Goal: Task Accomplishment & Management: Use online tool/utility

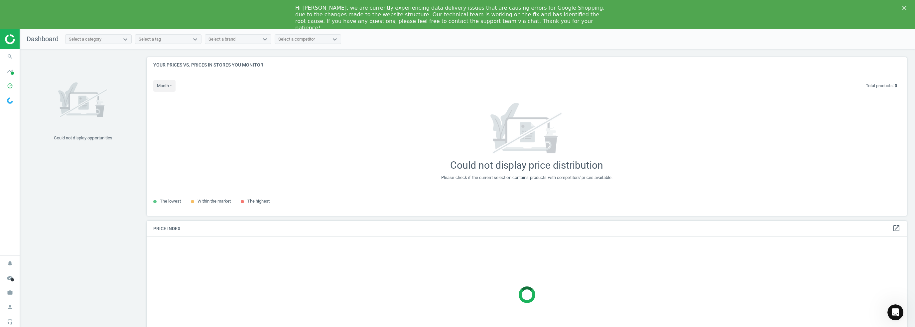
scroll to position [169, 765]
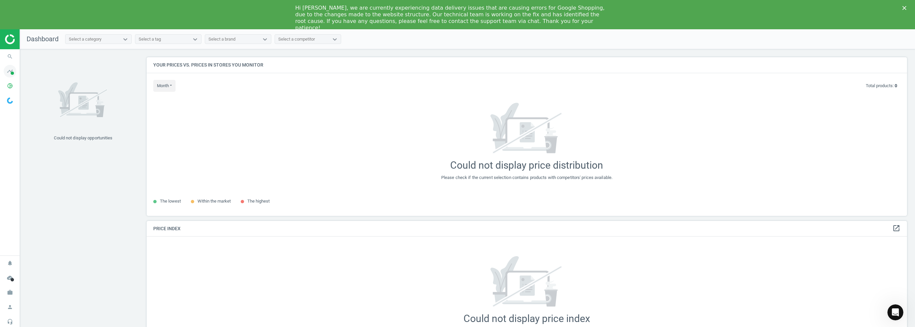
click at [4, 68] on span "timeline" at bounding box center [10, 71] width 20 height 15
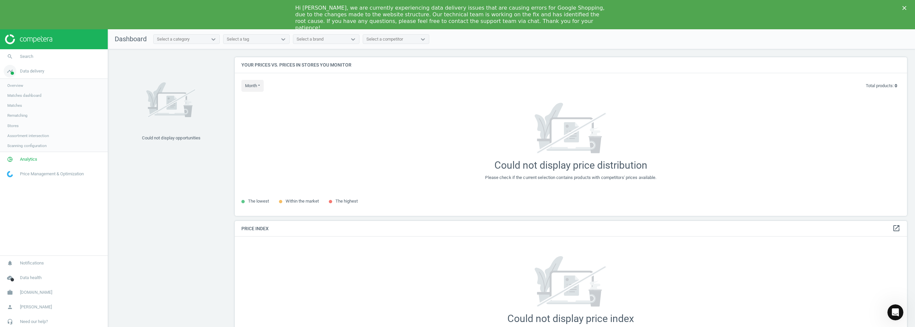
scroll to position [169, 678]
click at [24, 294] on span "[DOMAIN_NAME]" at bounding box center [36, 292] width 32 height 6
click at [23, 271] on span "Switch campaign" at bounding box center [22, 272] width 30 height 5
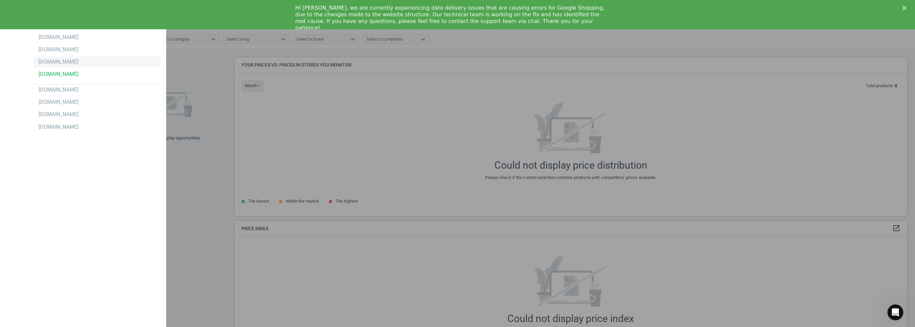
click at [60, 62] on div "[DOMAIN_NAME]" at bounding box center [59, 61] width 40 height 7
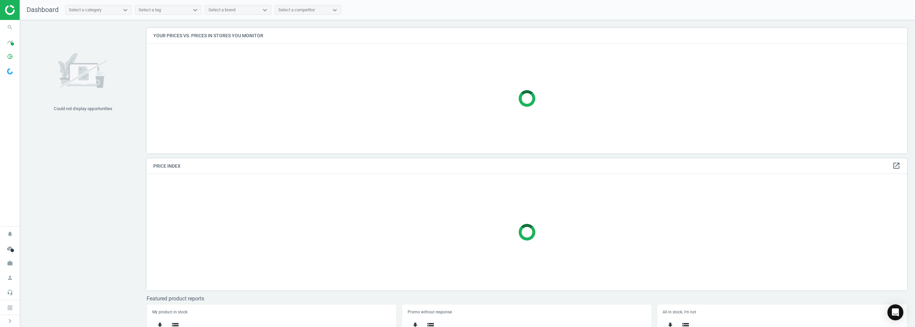
scroll to position [169, 765]
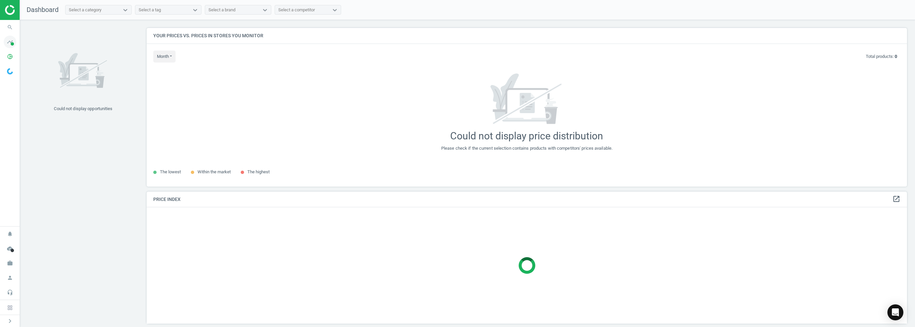
click at [5, 38] on icon "timeline" at bounding box center [10, 42] width 13 height 13
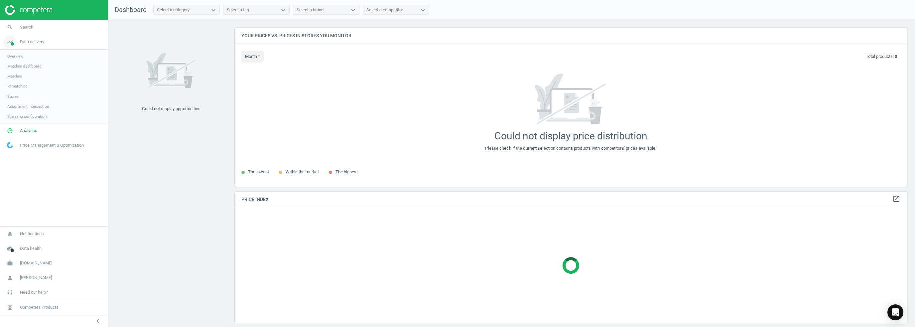
scroll to position [169, 678]
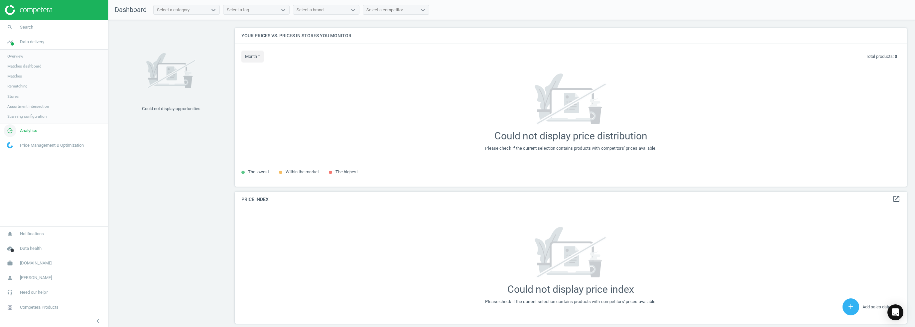
click at [18, 133] on span "pie_chart_outlined" at bounding box center [10, 130] width 20 height 15
click at [17, 79] on span "Products" at bounding box center [15, 80] width 16 height 5
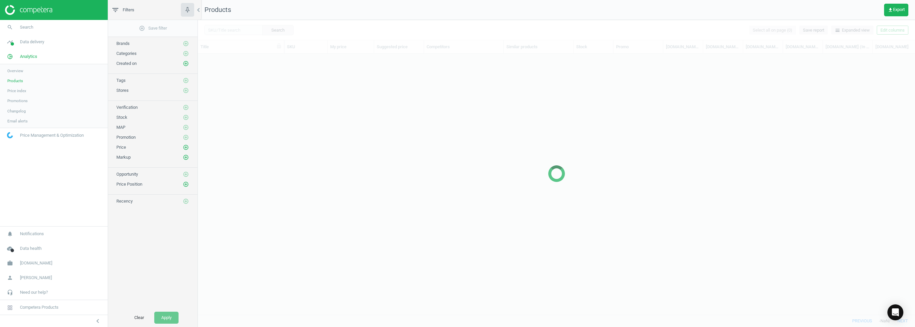
scroll to position [251, 712]
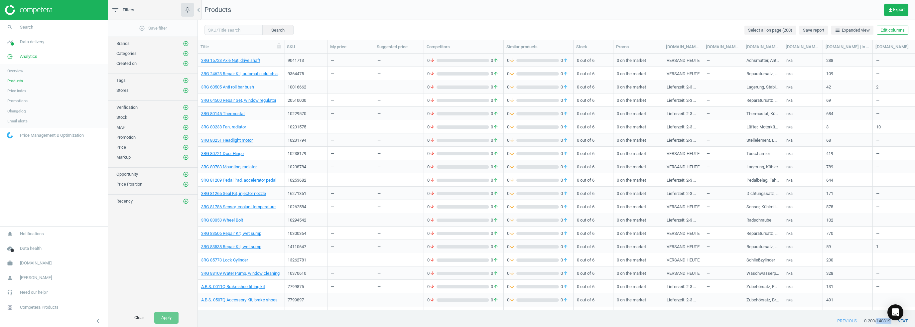
drag, startPoint x: 878, startPoint y: 322, endPoint x: 892, endPoint y: 322, distance: 14.0
click at [892, 322] on div "previous 0 - 200 / 140319 next" at bounding box center [556, 321] width 717 height 12
click at [877, 323] on span "/ 140319" at bounding box center [883, 321] width 16 height 6
click at [246, 62] on link "3RG 15723 Axle Nut, drive shaft" at bounding box center [230, 61] width 59 height 6
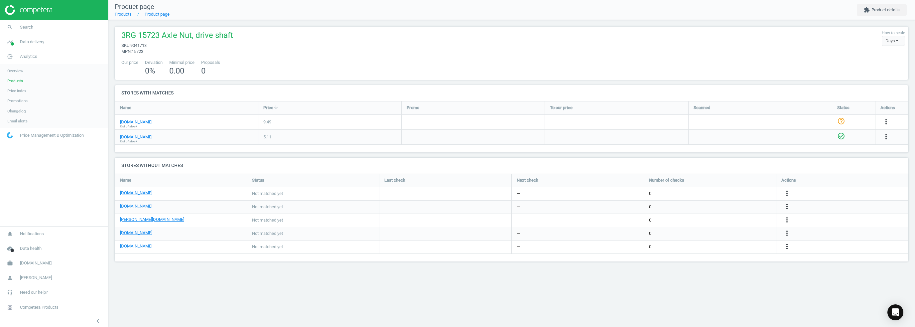
scroll to position [98, 804]
click at [129, 123] on link "kfzteile24.de" at bounding box center [136, 122] width 32 height 6
click at [887, 119] on icon "more_vert" at bounding box center [886, 122] width 8 height 8
click at [811, 149] on link "Edit packaging coefficient" at bounding box center [833, 148] width 91 height 10
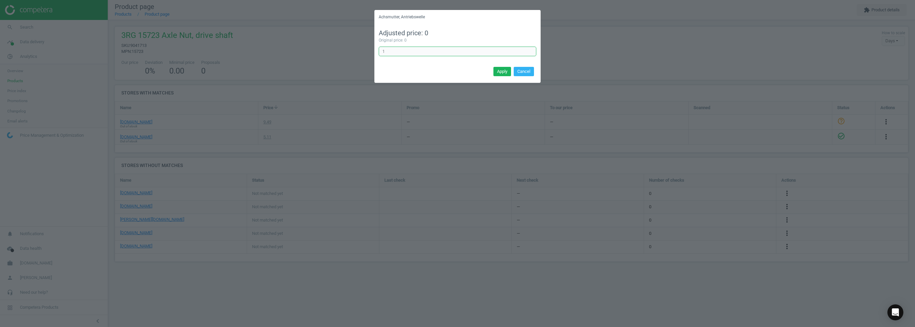
drag, startPoint x: 387, startPoint y: 54, endPoint x: 372, endPoint y: 56, distance: 15.4
click at [372, 56] on div "Achsmutter, Antriebswelle Adjusted price: 0 Original price: 0 1 Error in formul…" at bounding box center [457, 163] width 915 height 327
click at [391, 50] on input "1" at bounding box center [458, 52] width 158 height 10
click at [529, 70] on button "Cancel" at bounding box center [524, 71] width 20 height 9
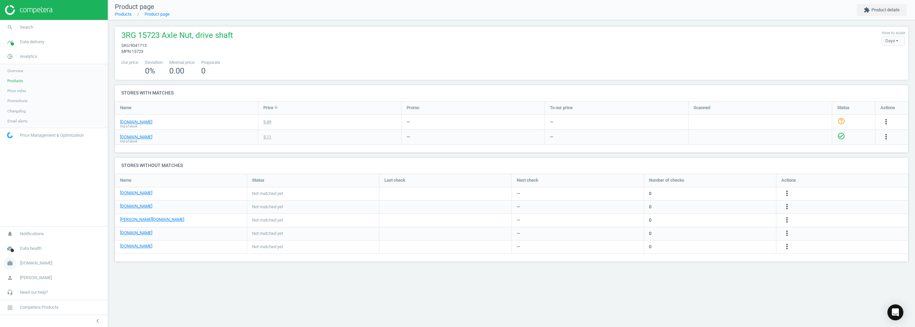
click at [25, 264] on span "[DOMAIN_NAME]" at bounding box center [36, 263] width 32 height 6
click at [24, 244] on span "Switch campaign" at bounding box center [22, 243] width 30 height 5
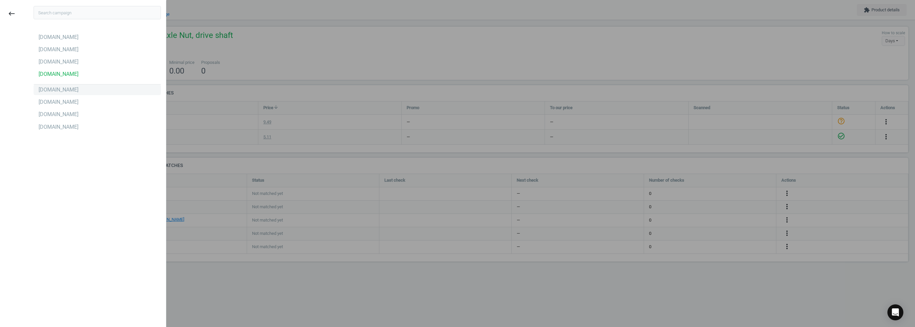
click at [57, 92] on div "[DOMAIN_NAME]" at bounding box center [59, 89] width 40 height 7
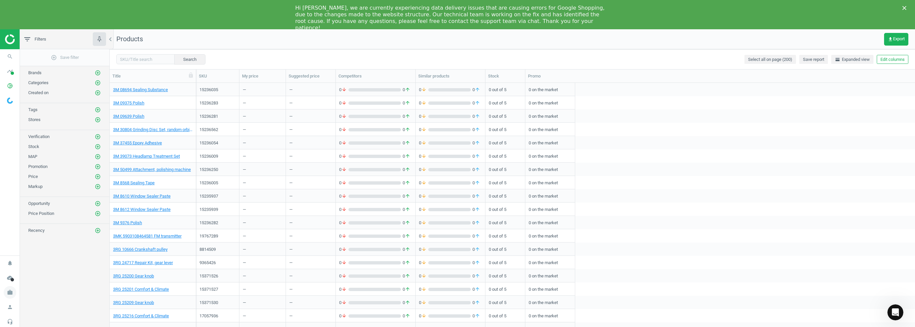
click at [9, 294] on icon "work" at bounding box center [10, 292] width 13 height 13
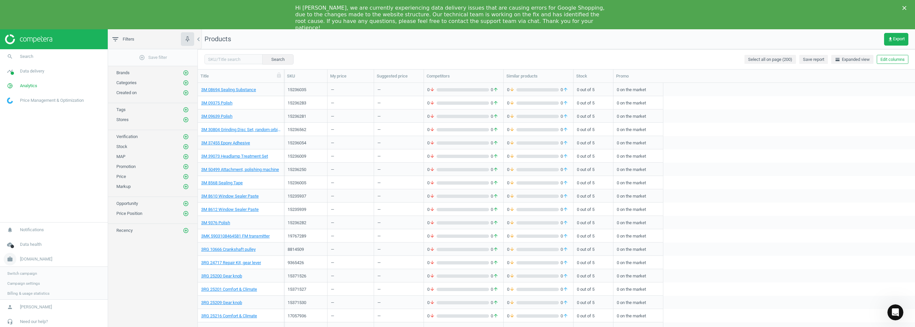
scroll to position [256, 712]
click at [21, 272] on span "Switch campaign" at bounding box center [22, 272] width 30 height 5
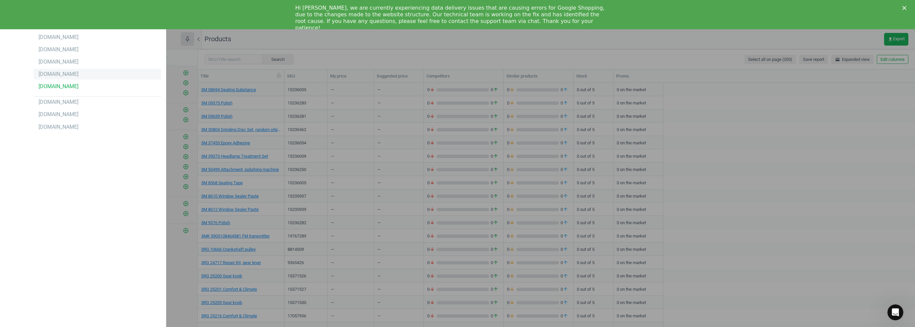
click at [55, 70] on div "[DOMAIN_NAME]" at bounding box center [97, 74] width 127 height 11
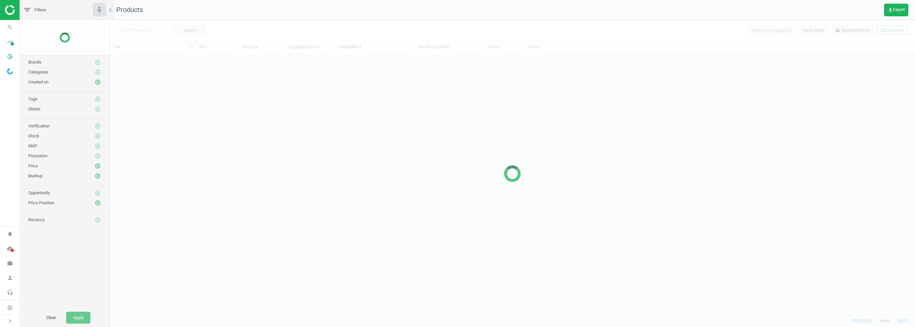
scroll to position [256, 800]
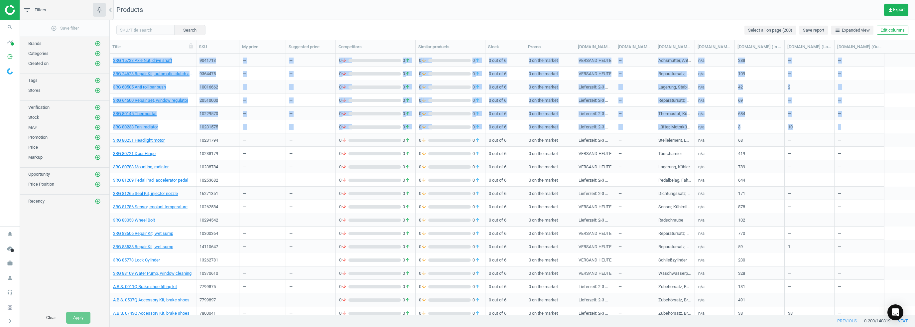
drag, startPoint x: 888, startPoint y: 117, endPoint x: 913, endPoint y: 116, distance: 24.6
click at [913, 116] on div "3RG 15723 Axle Nut, drive shaft 9041713 — — 0 arrow_downward 0 arrow_upward 0 a…" at bounding box center [512, 184] width 805 height 261
click at [869, 106] on div "—" at bounding box center [860, 99] width 50 height 13
